Goal: Task Accomplishment & Management: Complete application form

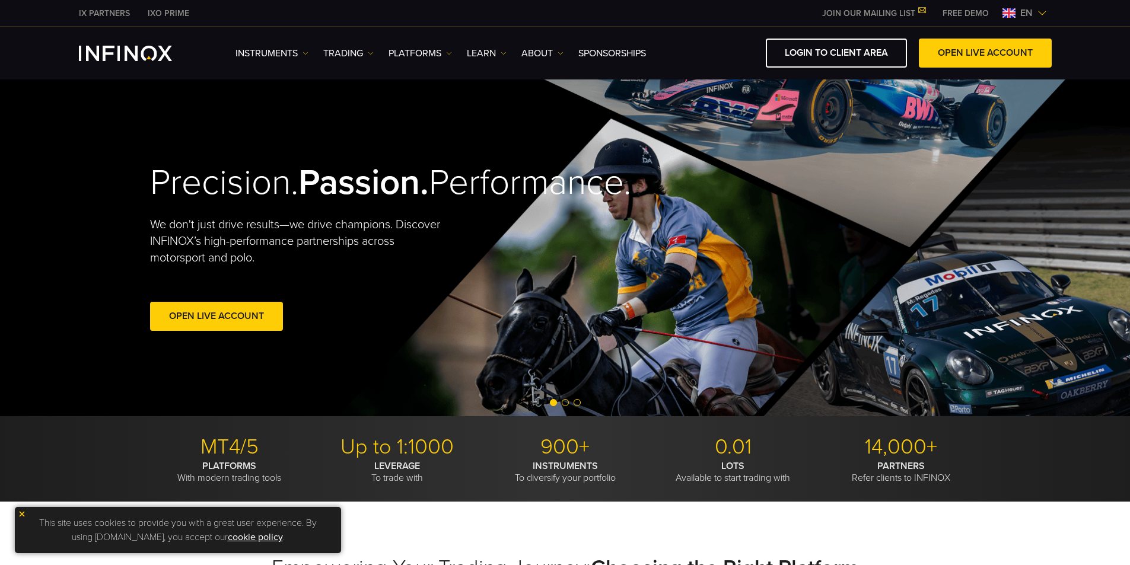
click at [1035, 15] on span "en" at bounding box center [1027, 13] width 22 height 14
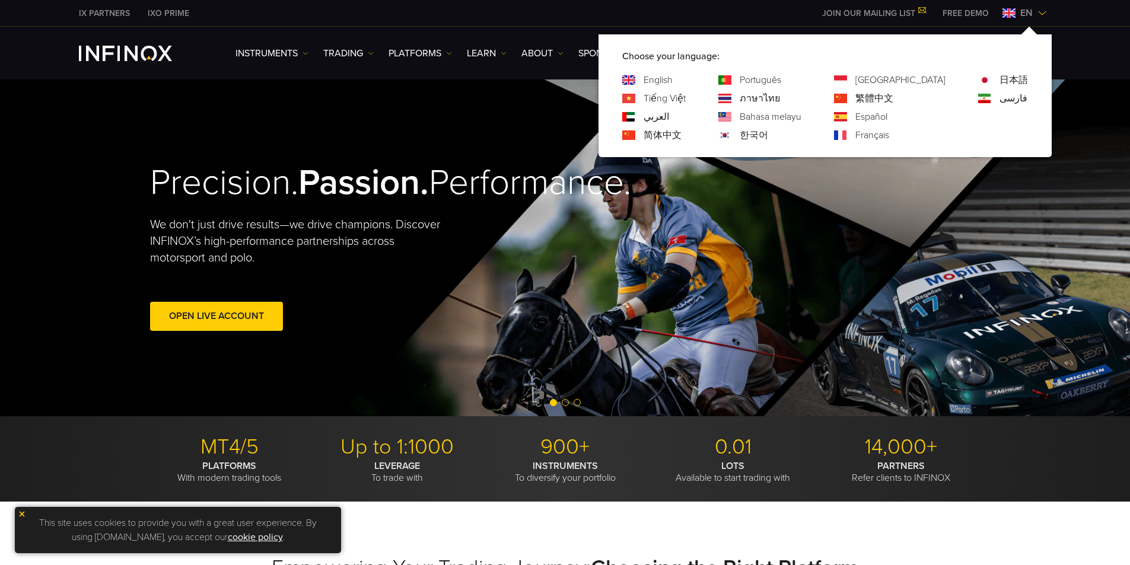
click at [682, 139] on link "简体中文" at bounding box center [663, 135] width 38 height 14
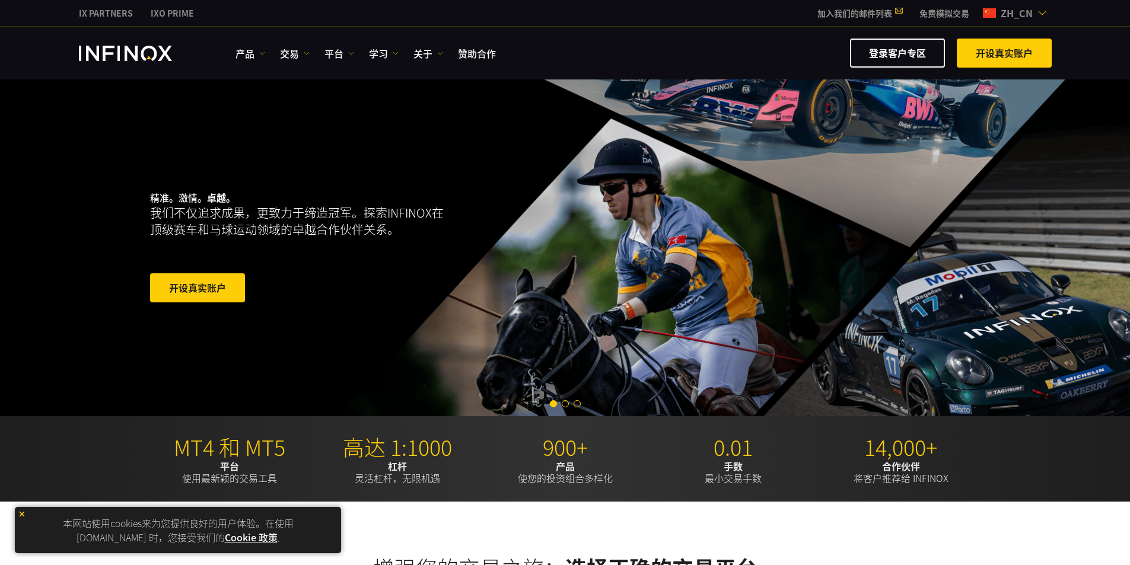
click at [198, 288] on span at bounding box center [198, 288] width 0 height 0
